Goal: Information Seeking & Learning: Understand process/instructions

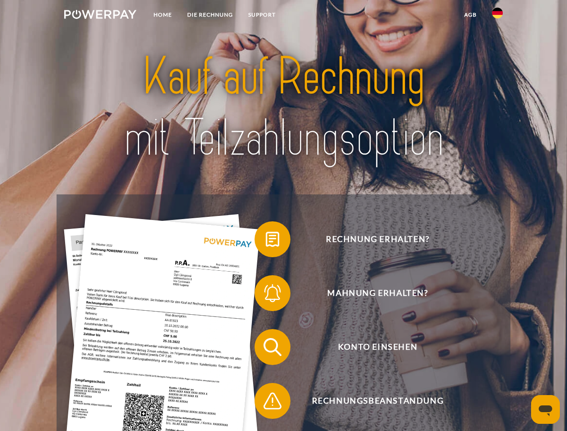
click at [100, 16] on img at bounding box center [100, 14] width 72 height 9
click at [498, 16] on img at bounding box center [497, 13] width 11 height 11
click at [470, 15] on link "agb" at bounding box center [471, 15] width 28 height 16
click at [266, 241] on span at bounding box center [259, 239] width 45 height 45
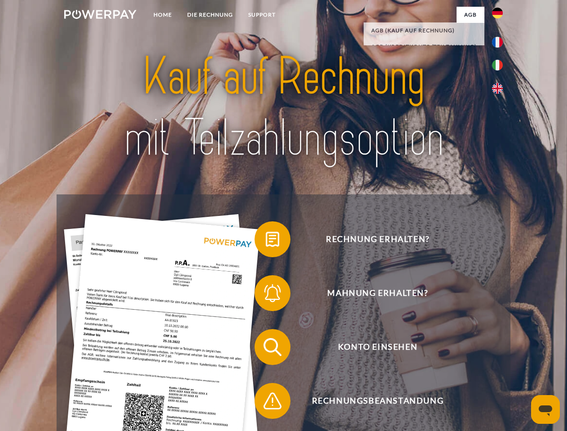
click at [266, 295] on span at bounding box center [259, 293] width 45 height 45
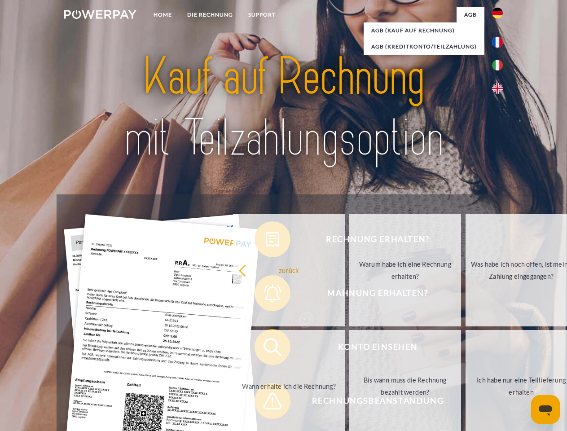
click at [349, 349] on link "Bis wann muss die Rechnung bezahlt werden?" at bounding box center [405, 386] width 112 height 112
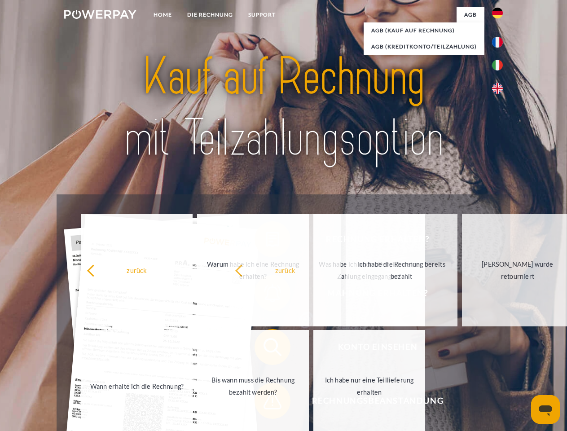
click at [266, 403] on span at bounding box center [259, 401] width 45 height 45
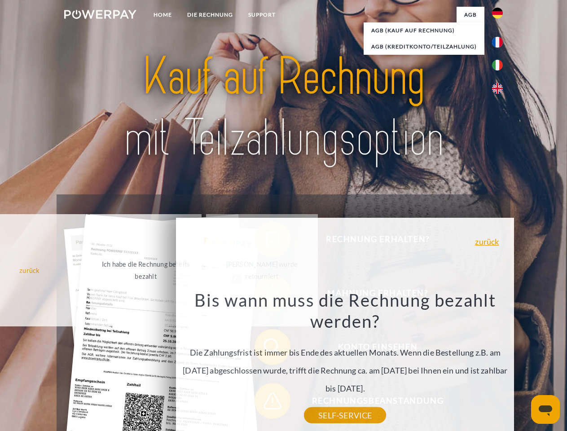
click at [546, 410] on icon "Messaging-Fenster öffnen" at bounding box center [545, 411] width 13 height 11
